Goal: Navigation & Orientation: Find specific page/section

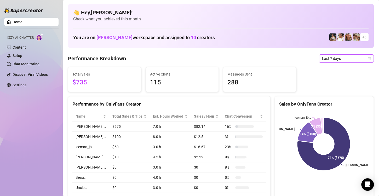
click at [322, 60] on span "Last 7 days" at bounding box center [346, 59] width 49 height 8
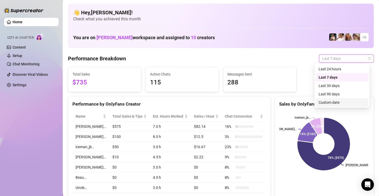
click at [326, 102] on div "Custom date" at bounding box center [342, 103] width 47 height 6
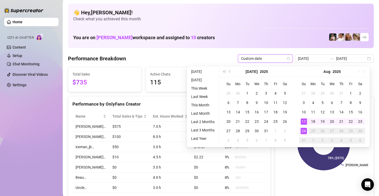
type input "[DATE]"
click at [305, 131] on div "24" at bounding box center [304, 131] width 6 height 6
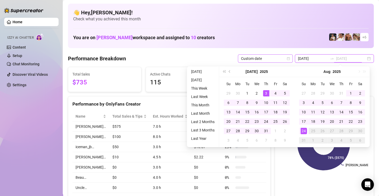
type input "[DATE]"
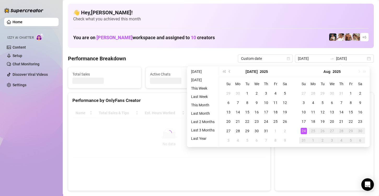
type input "[DATE]"
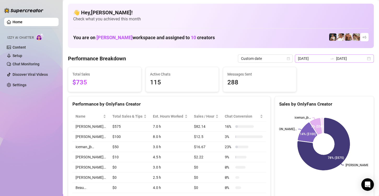
click at [363, 58] on div "[DATE] [DATE]" at bounding box center [334, 58] width 79 height 8
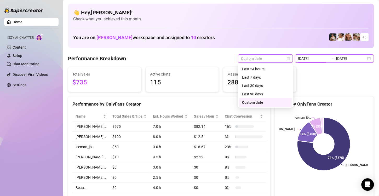
click at [273, 58] on span "Custom date" at bounding box center [265, 59] width 49 height 8
click at [261, 77] on div "Last 7 days" at bounding box center [265, 78] width 47 height 6
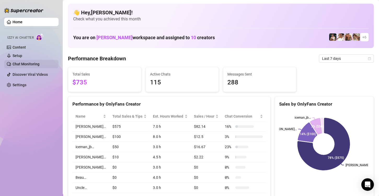
click at [15, 63] on link "Chat Monitoring" at bounding box center [26, 64] width 27 height 4
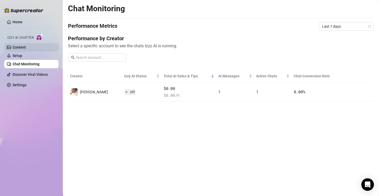
click at [23, 46] on link "Content" at bounding box center [19, 47] width 13 height 4
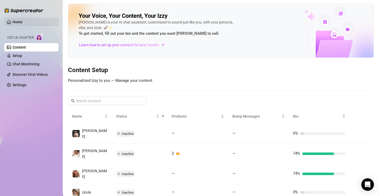
click at [15, 21] on link "Home" at bounding box center [18, 22] width 10 height 4
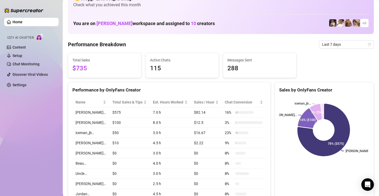
scroll to position [26, 0]
